Goal: Task Accomplishment & Management: Manage account settings

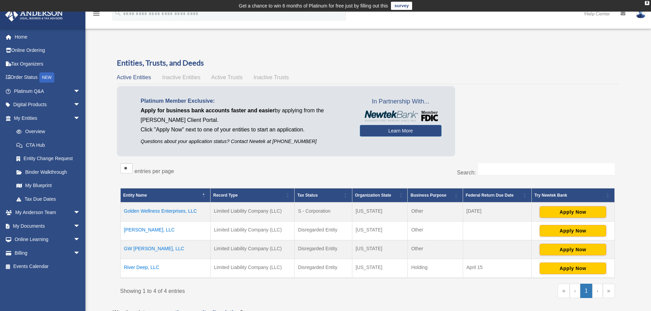
click at [150, 210] on td "Golden Wellness Enterprises, LLC" at bounding box center [165, 212] width 90 height 19
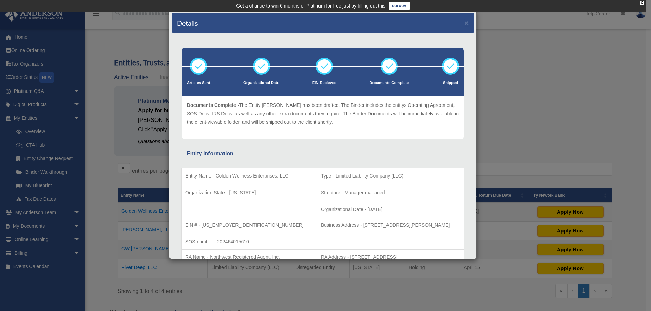
click at [464, 24] on div "Details ×" at bounding box center [323, 23] width 302 height 20
click at [464, 22] on button "×" at bounding box center [466, 22] width 4 height 7
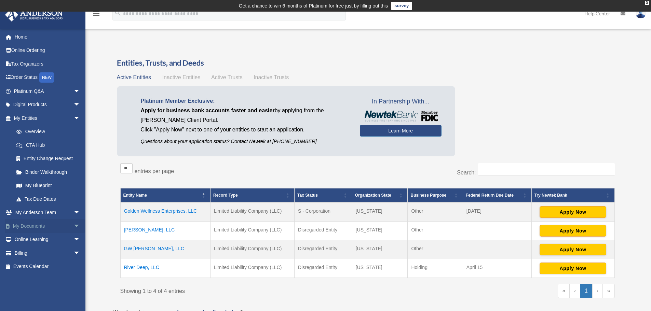
click at [34, 228] on link "My Documents arrow_drop_down" at bounding box center [48, 226] width 86 height 14
click at [73, 225] on span "arrow_drop_down" at bounding box center [80, 226] width 14 height 14
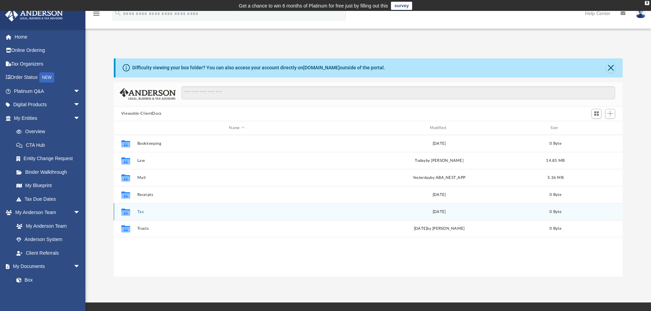
scroll to position [150, 504]
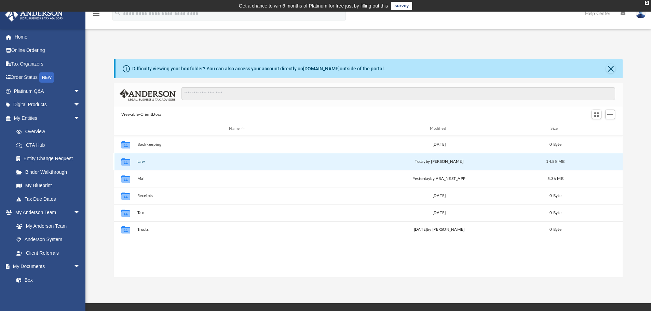
click at [138, 161] on button "Law" at bounding box center [236, 162] width 199 height 4
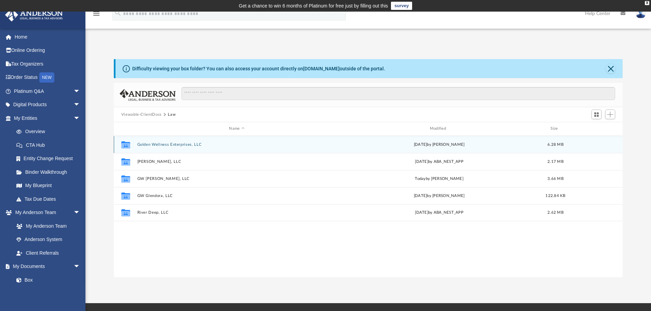
click at [177, 144] on button "Golden Wellness Enterprises, LLC" at bounding box center [236, 144] width 199 height 4
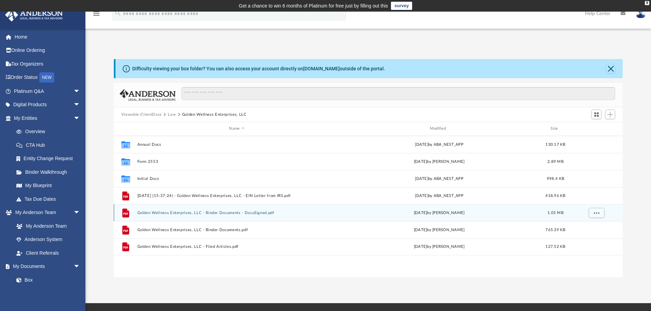
click at [209, 211] on button "Golden Wellness Enterprises, LLC - Binder Documents - DocuSigned.pdf" at bounding box center [236, 213] width 199 height 4
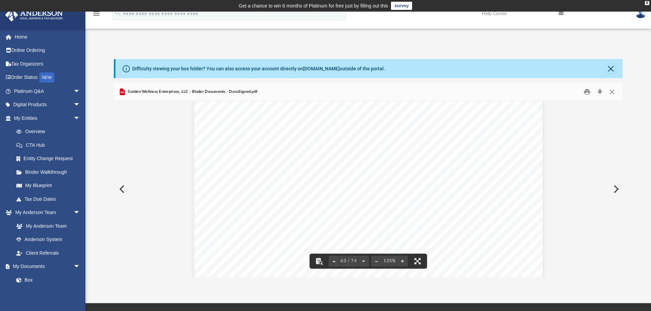
scroll to position [28519, 0]
click at [613, 89] on button "Close" at bounding box center [612, 92] width 12 height 11
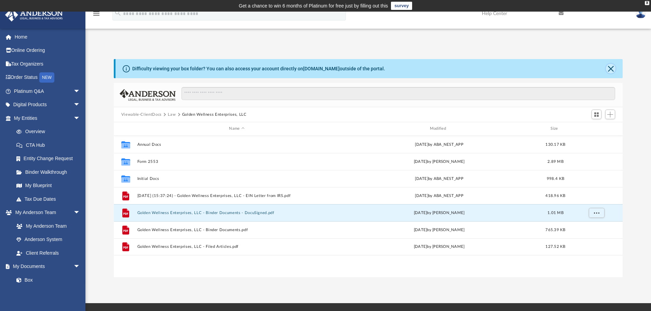
click at [613, 66] on button "Close" at bounding box center [611, 69] width 10 height 10
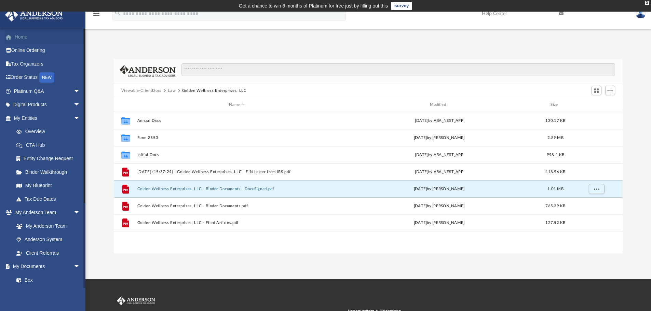
click at [19, 37] on link "Home" at bounding box center [48, 37] width 86 height 14
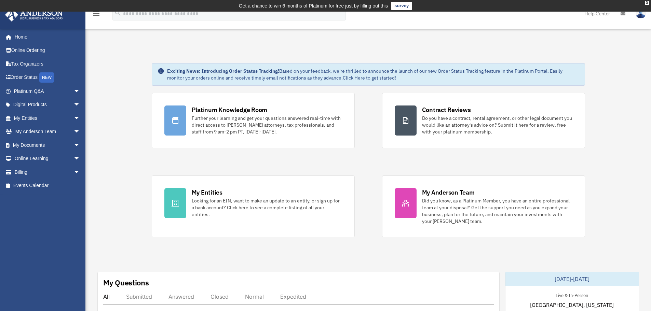
click at [637, 16] on img at bounding box center [640, 14] width 10 height 10
click at [624, 13] on icon at bounding box center [622, 13] width 5 height 5
click at [597, 13] on link "Help Center" at bounding box center [597, 13] width 36 height 27
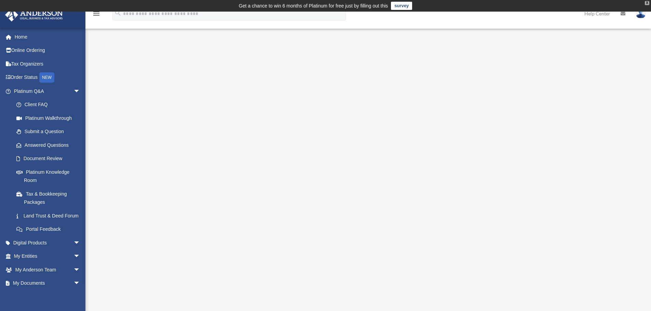
click at [647, 1] on div "X" at bounding box center [647, 3] width 4 height 4
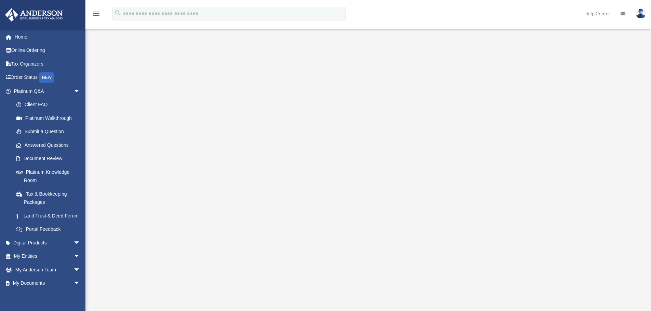
click at [639, 12] on img at bounding box center [640, 14] width 10 height 10
click at [97, 13] on icon "menu" at bounding box center [96, 14] width 8 height 8
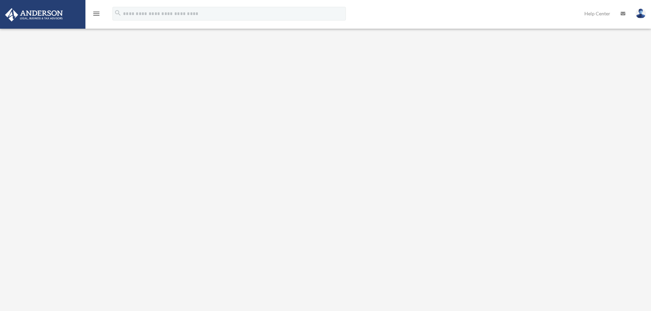
click at [97, 13] on icon "menu" at bounding box center [96, 14] width 8 height 8
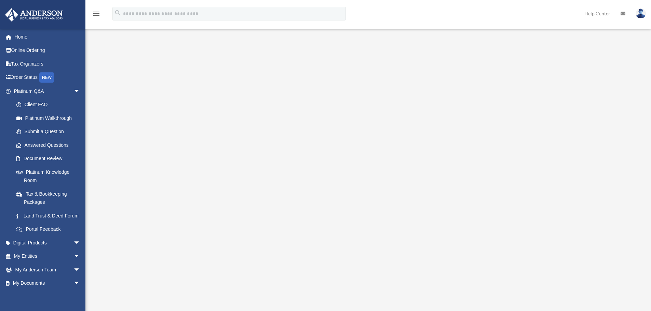
click at [622, 12] on icon at bounding box center [622, 13] width 5 height 5
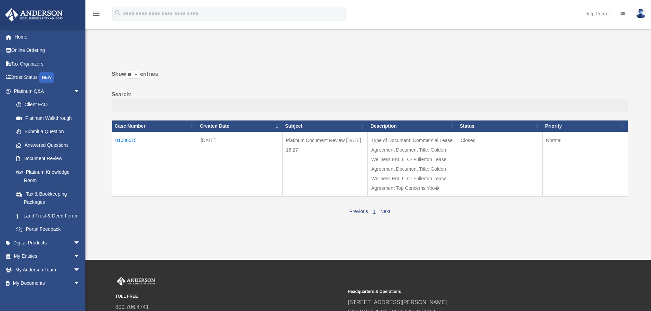
click at [642, 13] on img at bounding box center [640, 14] width 10 height 10
click at [520, 61] on link "Logout" at bounding box center [529, 60] width 68 height 14
